Goal: Task Accomplishment & Management: Use online tool/utility

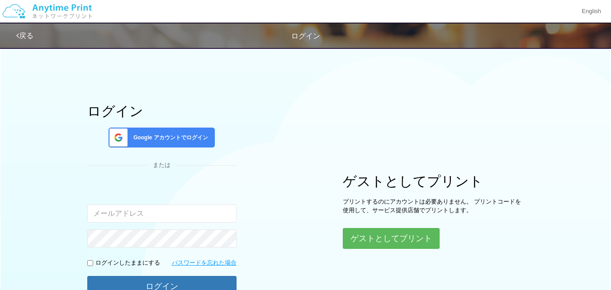
click at [196, 142] on div "Google アカウントでログイン" at bounding box center [161, 137] width 106 height 20
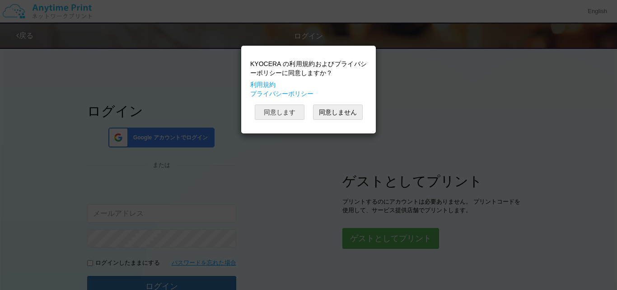
click at [276, 115] on button "同意します" at bounding box center [280, 111] width 50 height 15
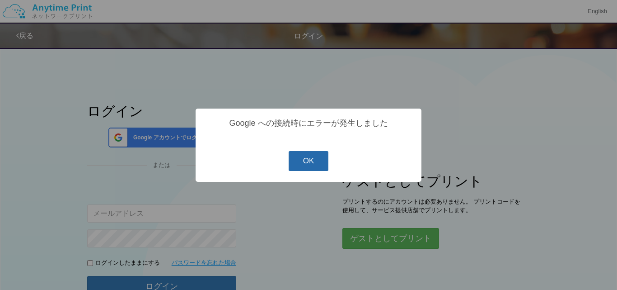
click at [310, 164] on button "OK" at bounding box center [309, 161] width 40 height 20
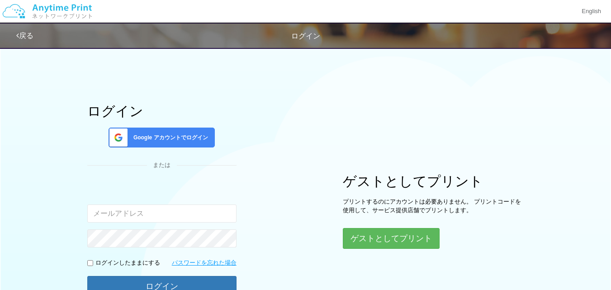
click at [173, 139] on span "Google アカウントでログイン" at bounding box center [169, 138] width 78 height 8
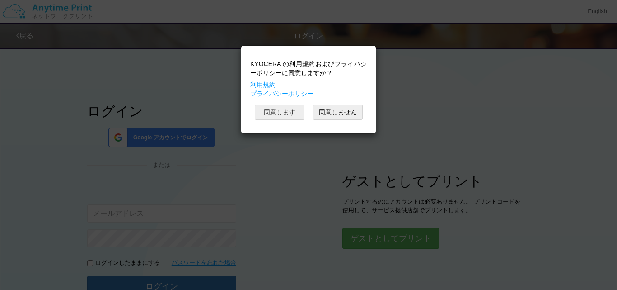
click at [291, 116] on button "同意します" at bounding box center [280, 111] width 50 height 15
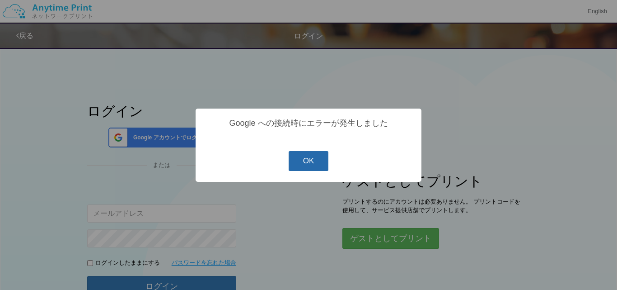
click at [311, 165] on button "OK" at bounding box center [309, 161] width 40 height 20
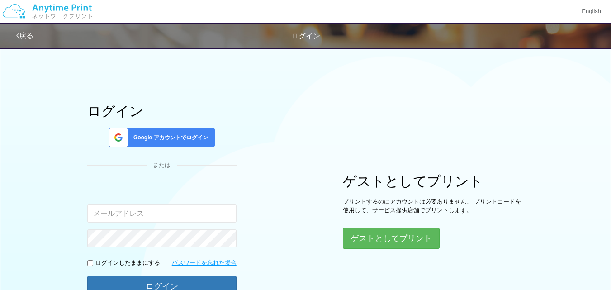
click at [182, 140] on span "Google アカウントでログイン" at bounding box center [169, 138] width 78 height 8
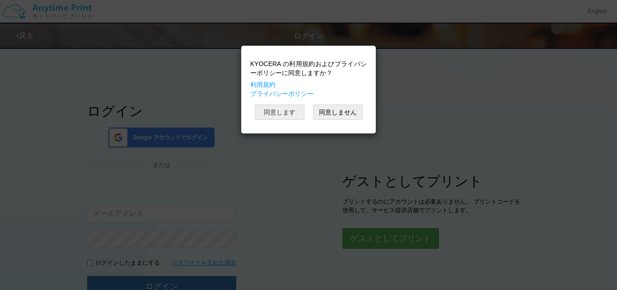
click at [276, 109] on button "同意します" at bounding box center [280, 111] width 50 height 15
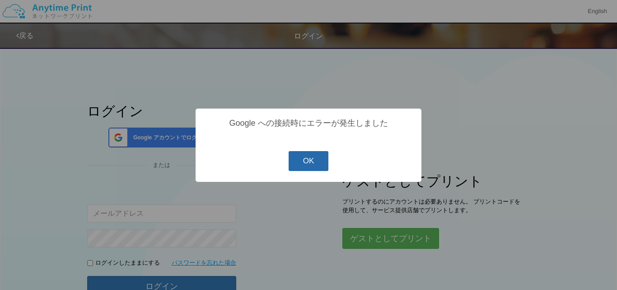
click at [308, 159] on button "OK" at bounding box center [309, 161] width 40 height 20
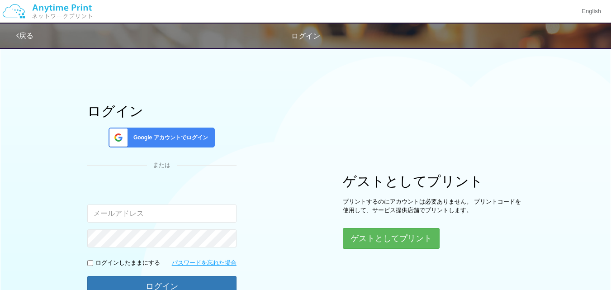
click at [357, 96] on div "ログイン Google アカウントでログイン または 入力されたメールアドレスまたはパスワードが正しくありません。 ログインしたままにする パスワードを忘れた…" at bounding box center [305, 180] width 542 height 277
click at [387, 236] on button "ゲストとしてプリント" at bounding box center [391, 238] width 96 height 20
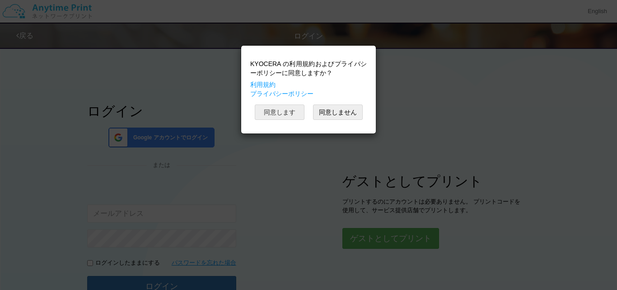
click at [286, 109] on button "同意します" at bounding box center [280, 111] width 50 height 15
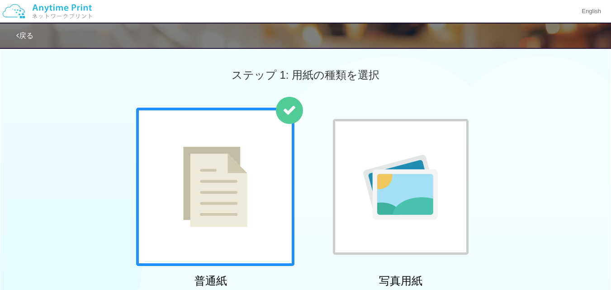
scroll to position [253, 0]
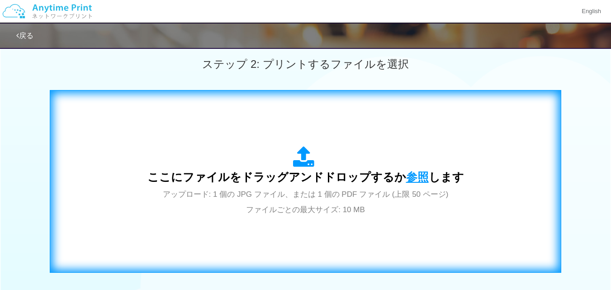
click at [414, 178] on span "参照" at bounding box center [417, 176] width 23 height 13
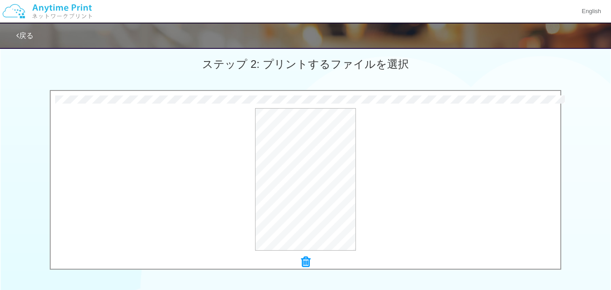
scroll to position [398, 0]
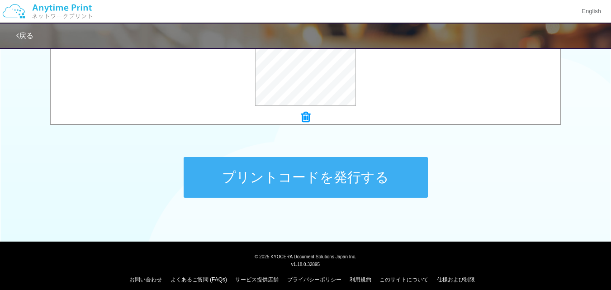
click at [345, 189] on button "プリントコードを発行する" at bounding box center [306, 177] width 244 height 41
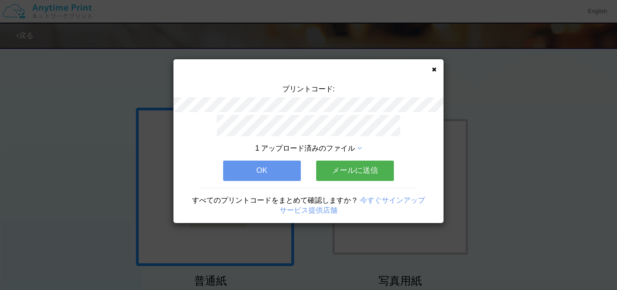
click at [285, 168] on button "OK" at bounding box center [262, 170] width 78 height 20
